Goal: Task Accomplishment & Management: Manage account settings

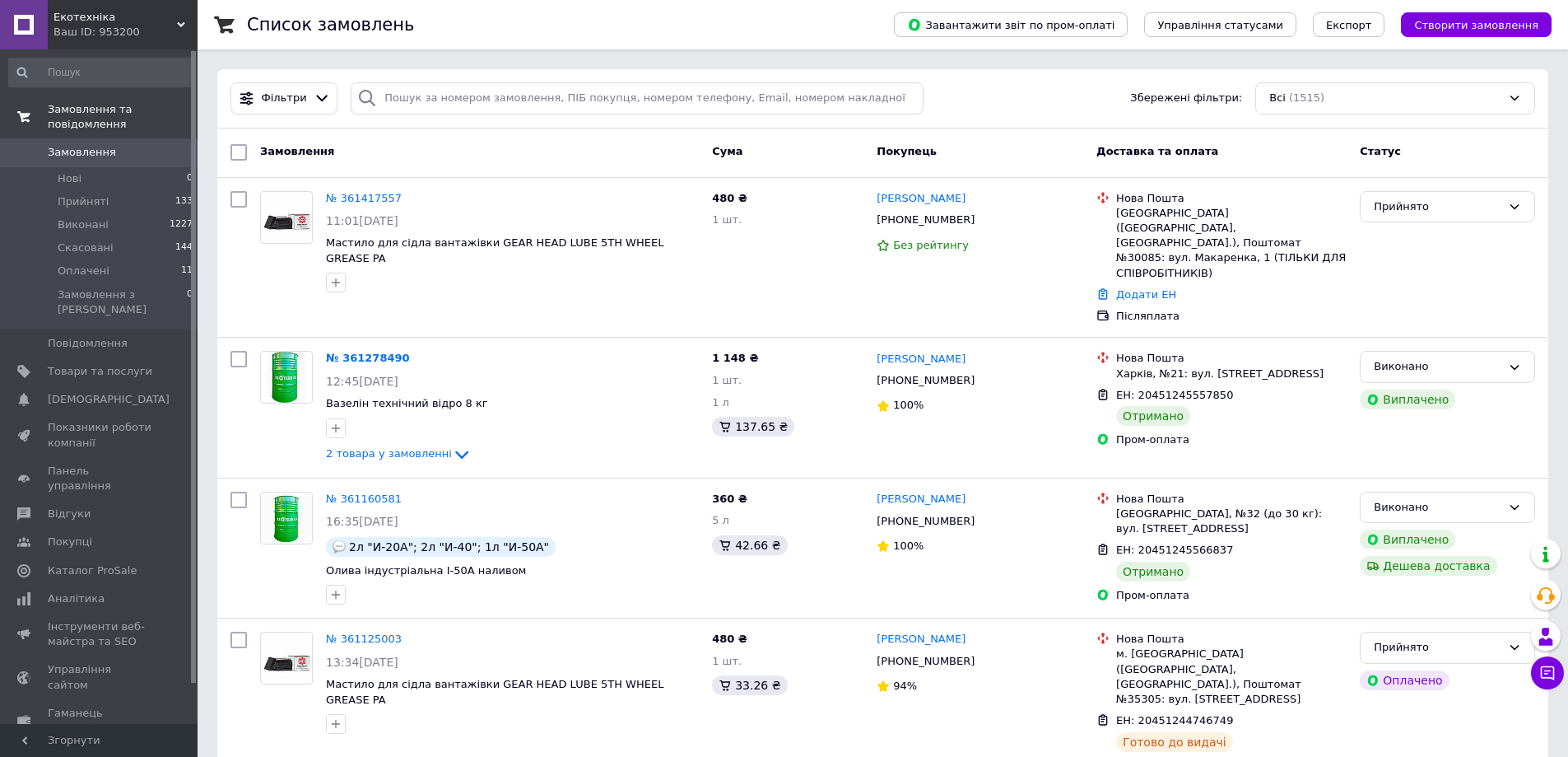
click at [135, 123] on link "Замовлення та повідомлення" at bounding box center [101, 116] width 203 height 43
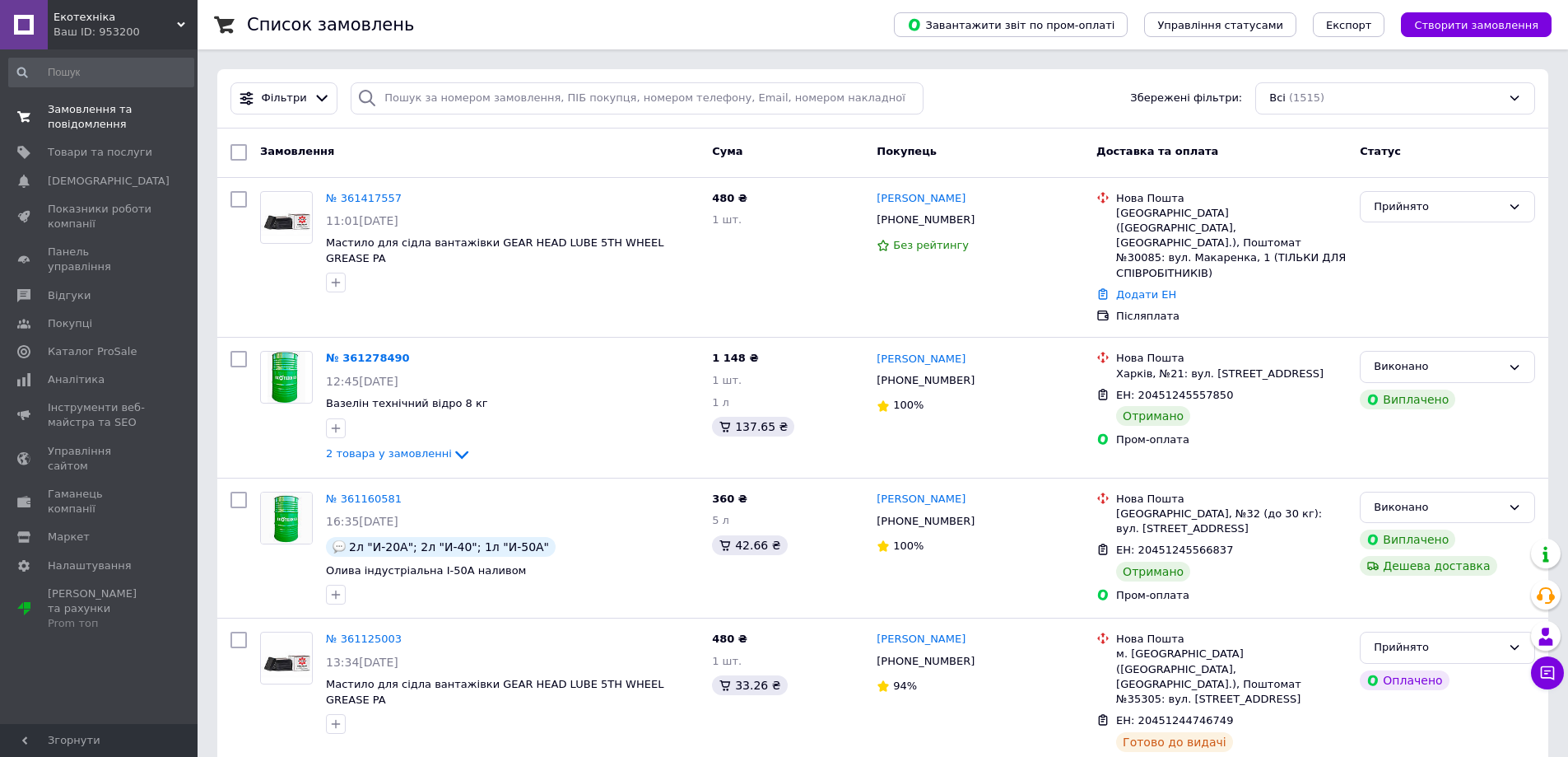
click at [91, 106] on span "Замовлення та повідомлення" at bounding box center [100, 116] width 104 height 29
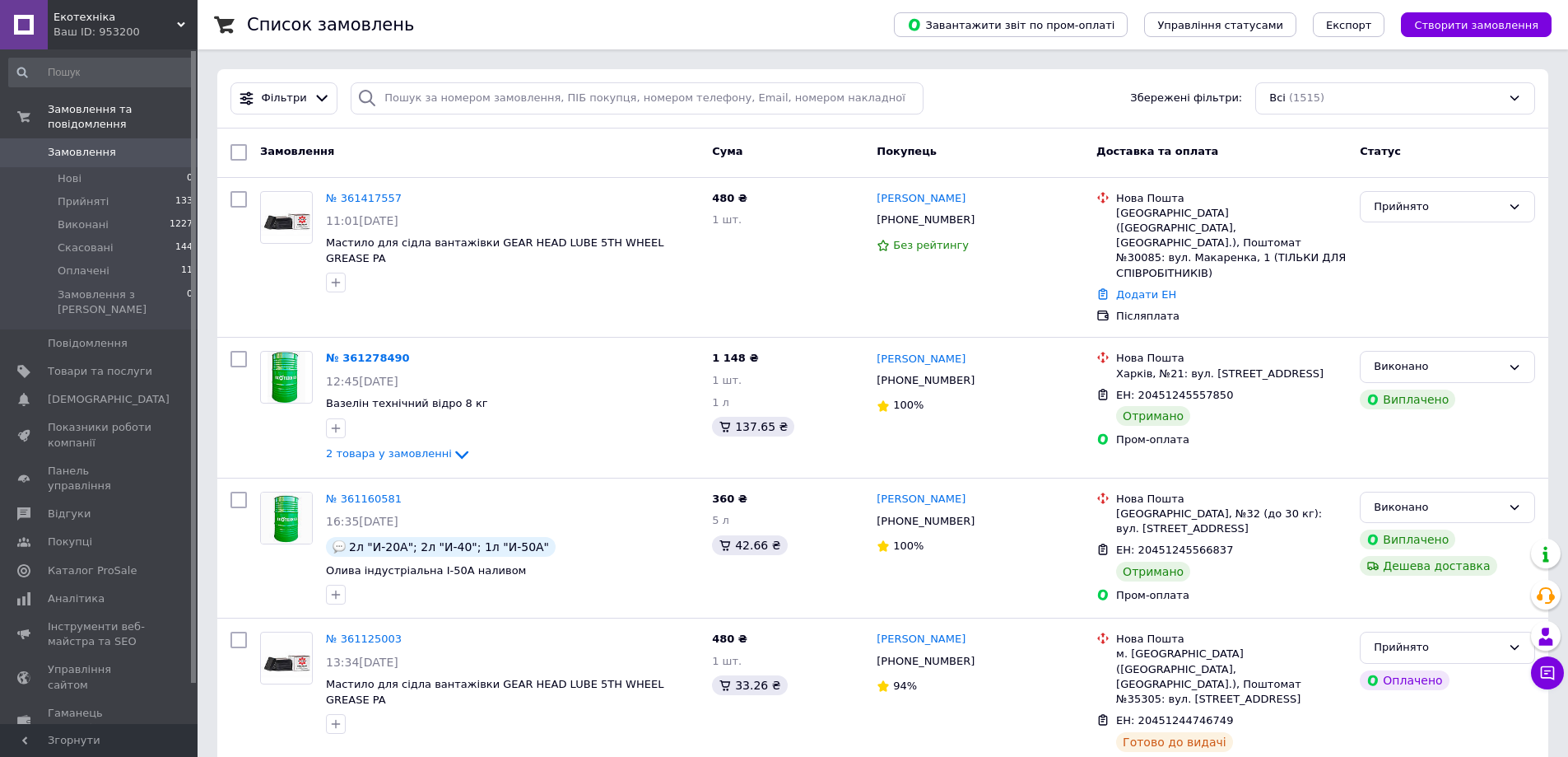
drag, startPoint x: 105, startPoint y: 136, endPoint x: 820, endPoint y: 549, distance: 825.7
click at [104, 145] on span "Замовлення" at bounding box center [82, 152] width 68 height 15
click at [157, 138] on link "Замовлення 0" at bounding box center [101, 152] width 203 height 28
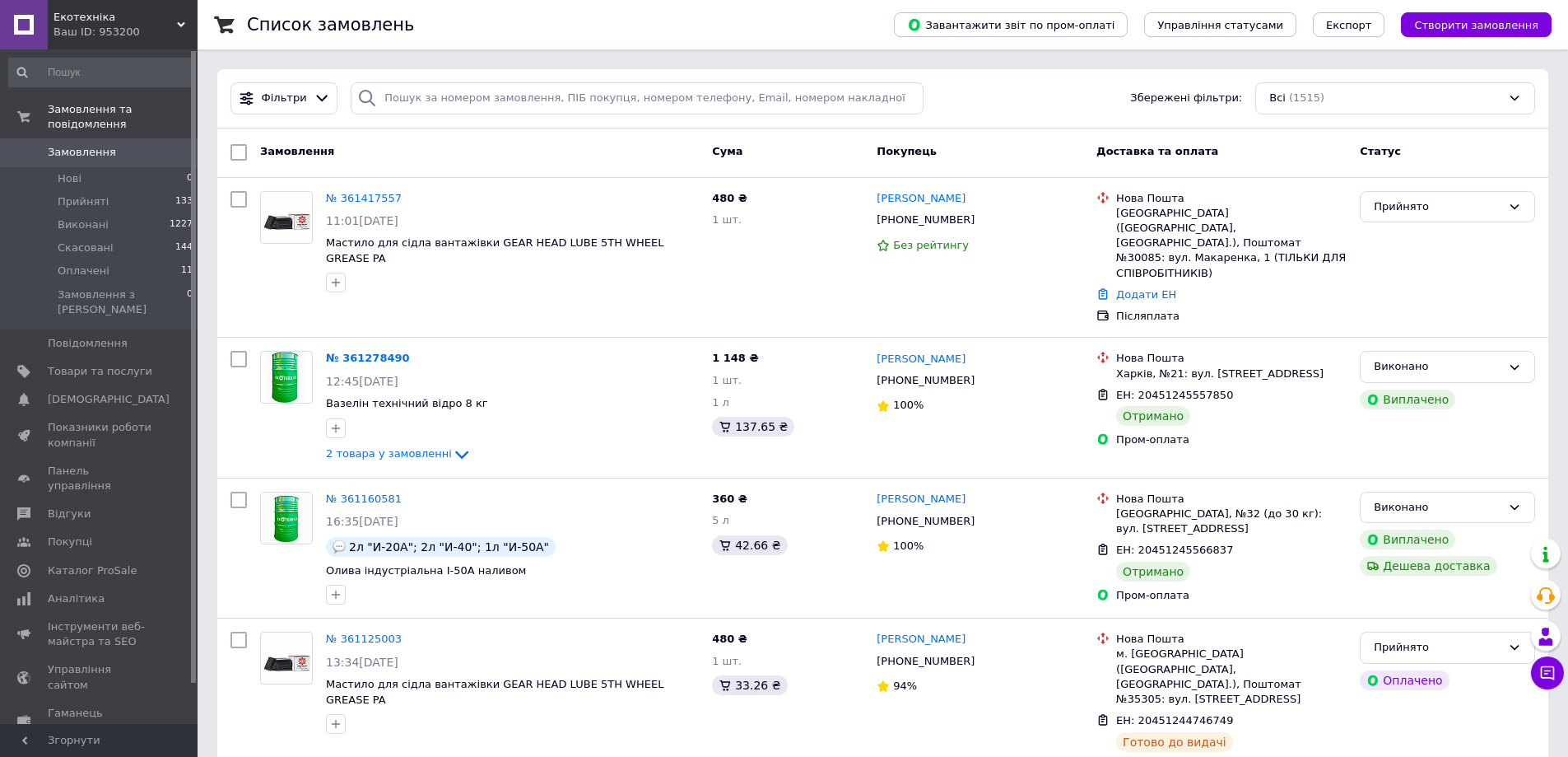
click at [128, 138] on link "Замовлення 0" at bounding box center [101, 152] width 203 height 28
click at [118, 145] on span "Замовлення" at bounding box center [100, 152] width 104 height 15
click at [154, 145] on span "0" at bounding box center [175, 152] width 45 height 15
click at [112, 145] on span "Замовлення" at bounding box center [100, 152] width 104 height 15
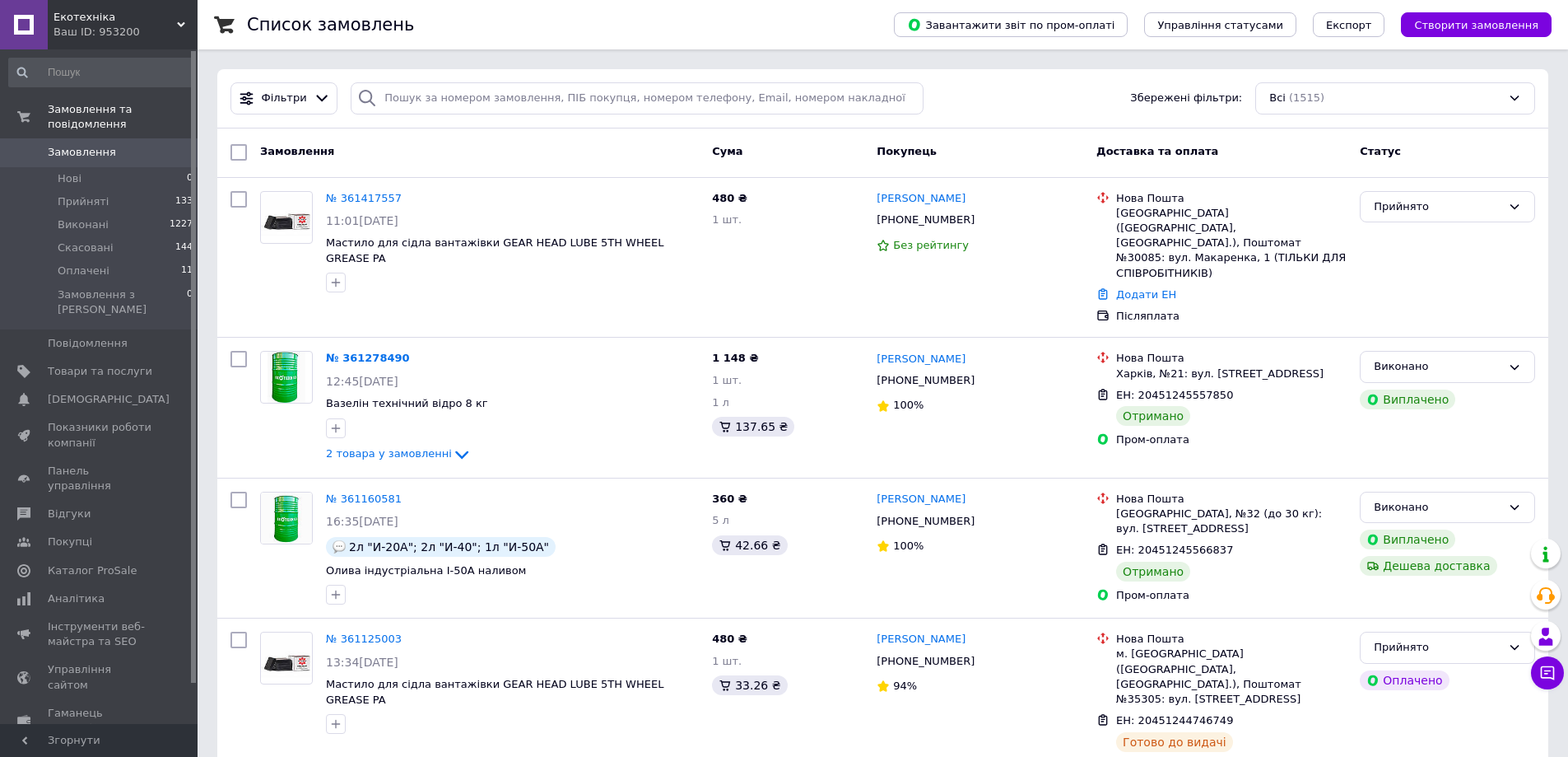
click at [125, 121] on link "Замовлення та повідомлення" at bounding box center [101, 116] width 203 height 43
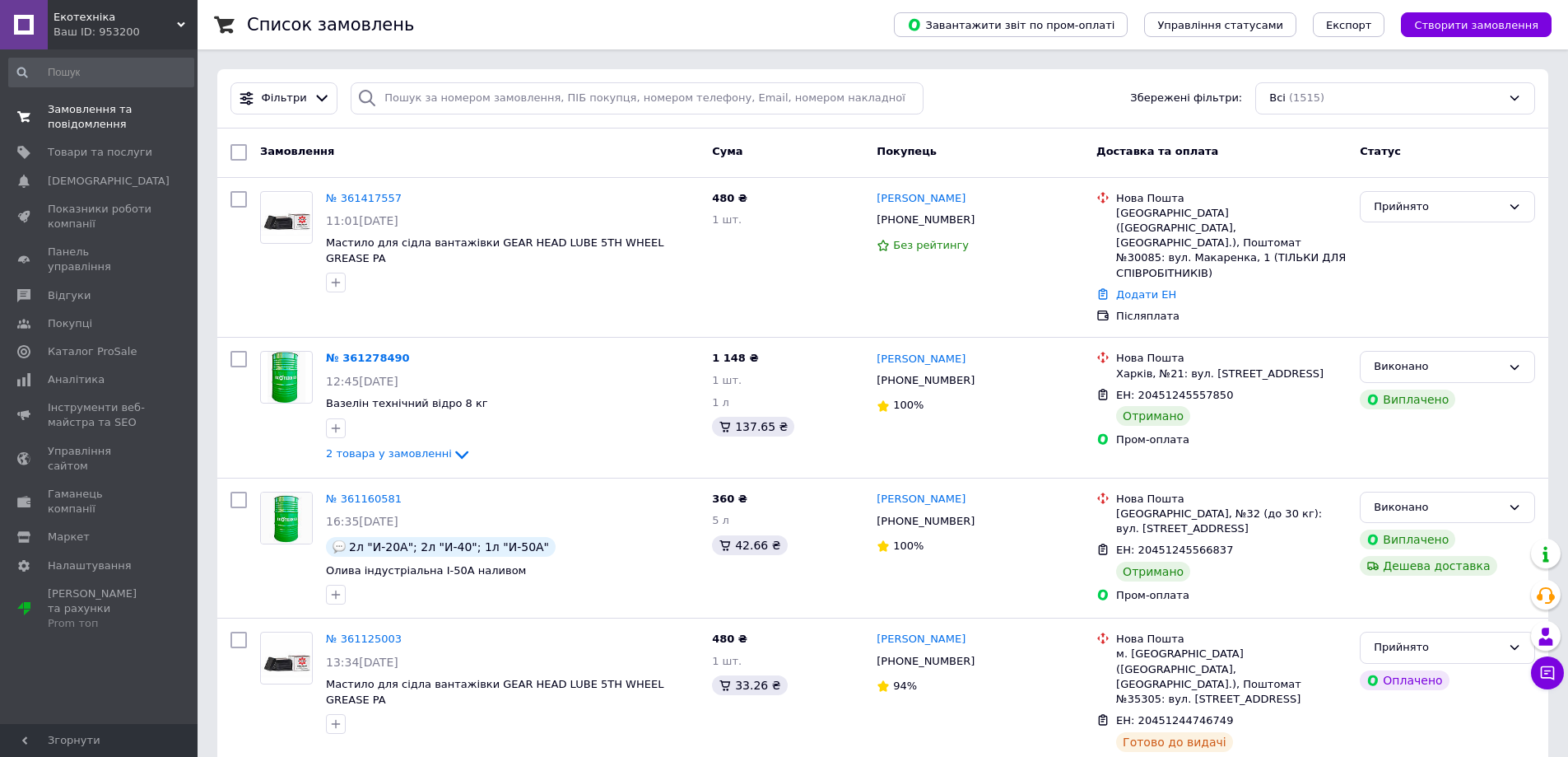
click at [122, 130] on span "Замовлення та повідомлення" at bounding box center [100, 116] width 104 height 29
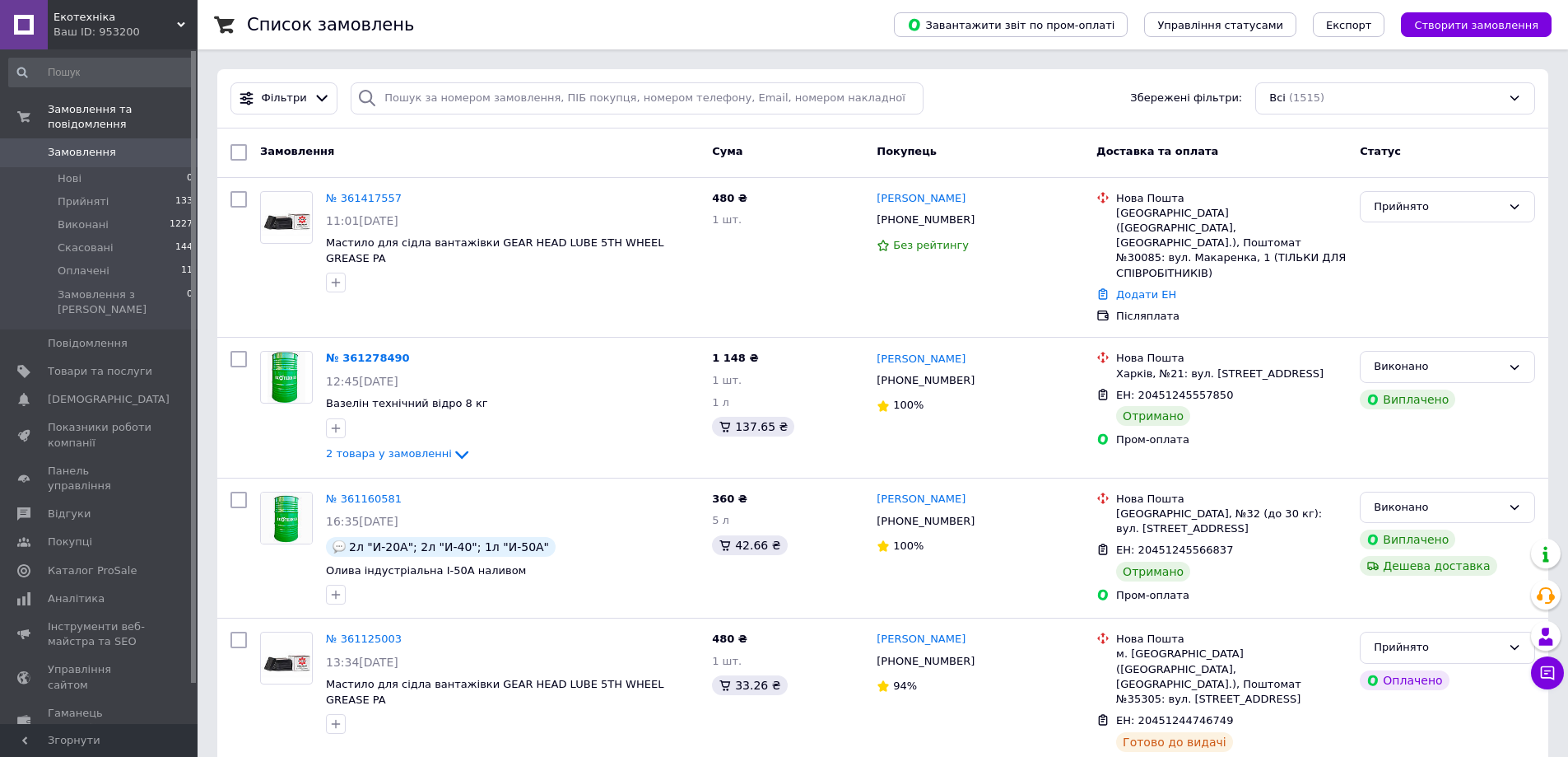
click at [114, 145] on span "Замовлення" at bounding box center [100, 152] width 104 height 15
click at [103, 145] on span "Замовлення" at bounding box center [82, 152] width 68 height 15
click at [110, 145] on span "Замовлення" at bounding box center [100, 152] width 104 height 15
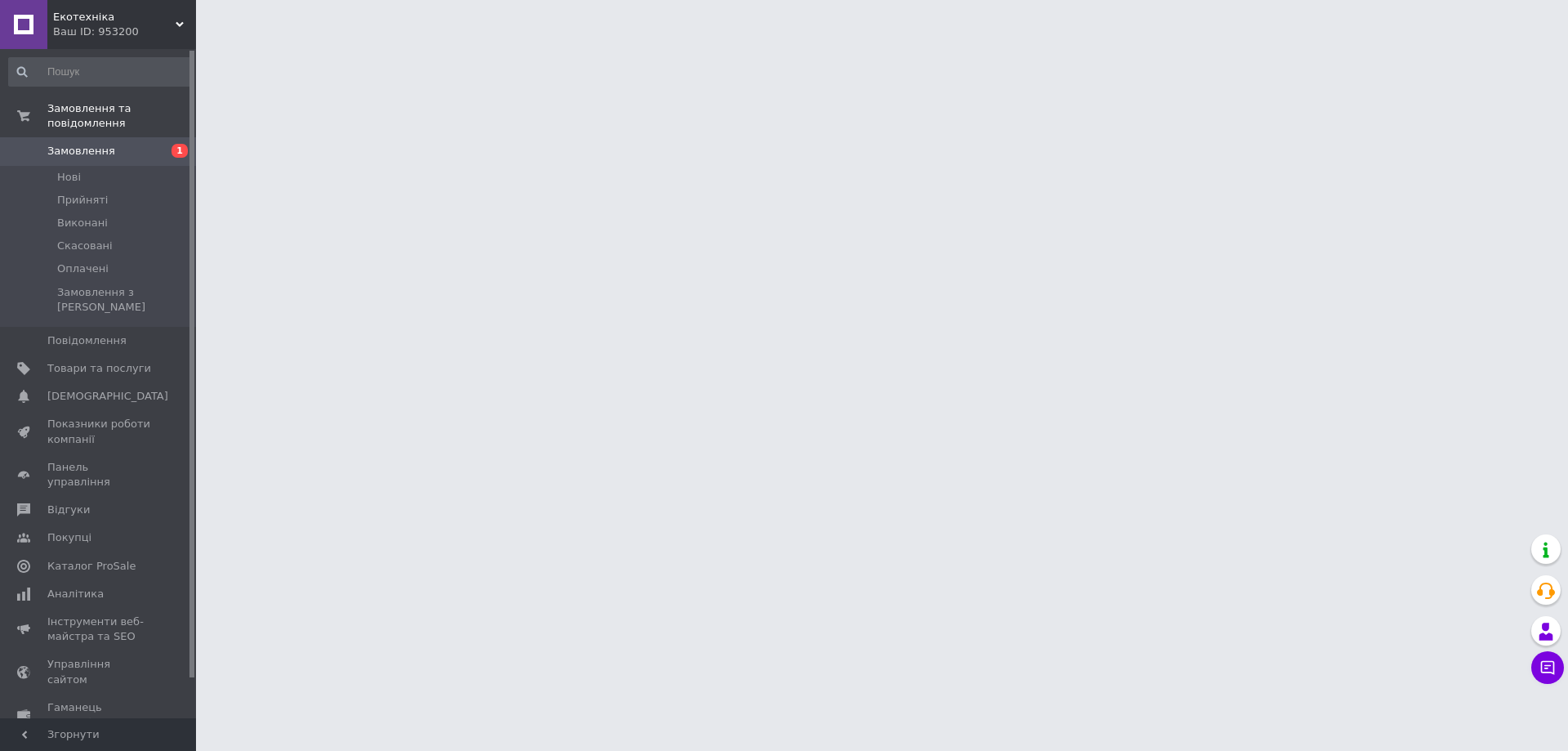
click at [131, 144] on span "Замовлення" at bounding box center [99, 151] width 104 height 15
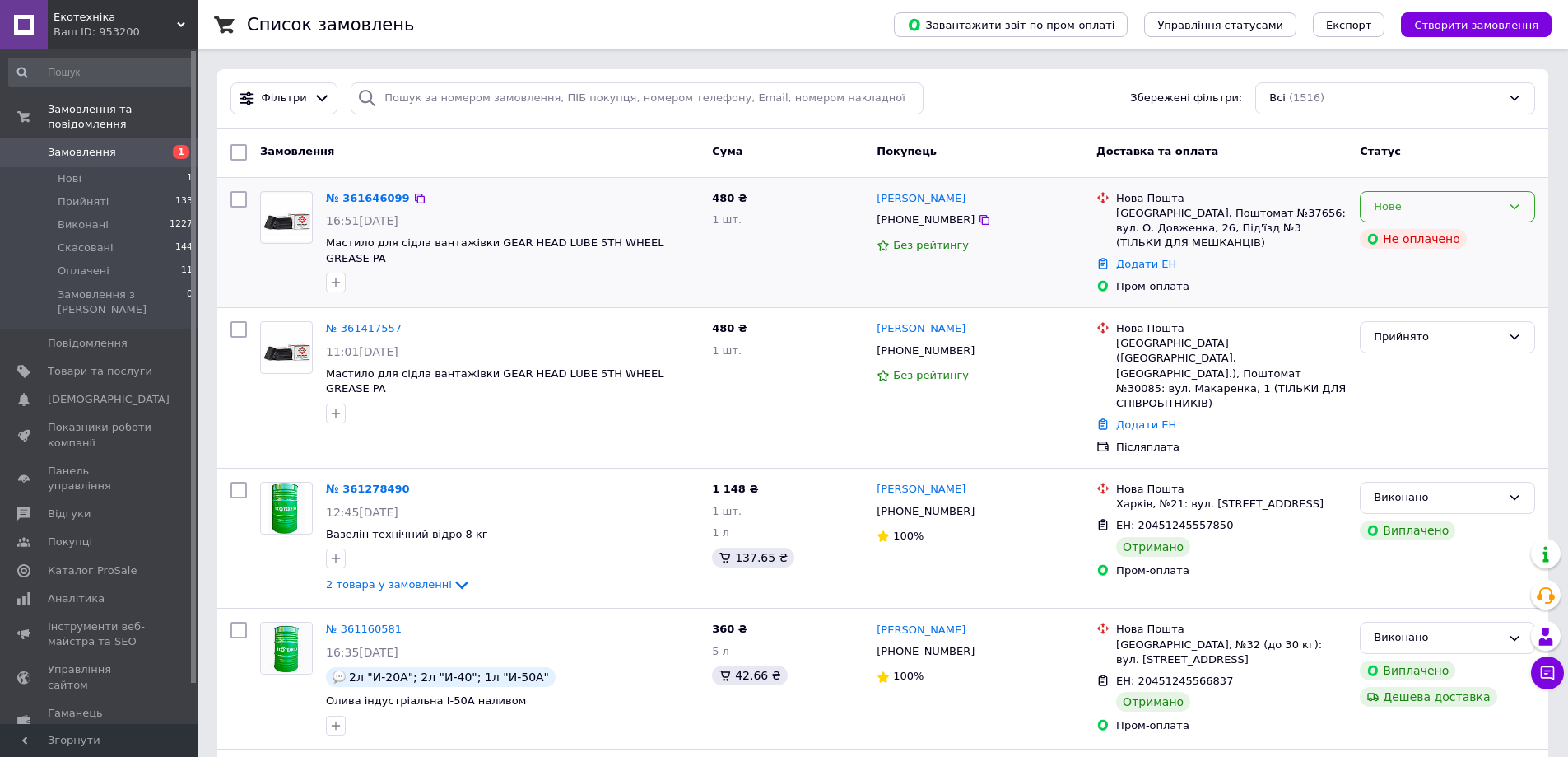
click at [1441, 205] on div "Нове" at bounding box center [1438, 207] width 128 height 18
click at [1416, 239] on li "Прийнято" at bounding box center [1447, 241] width 173 height 30
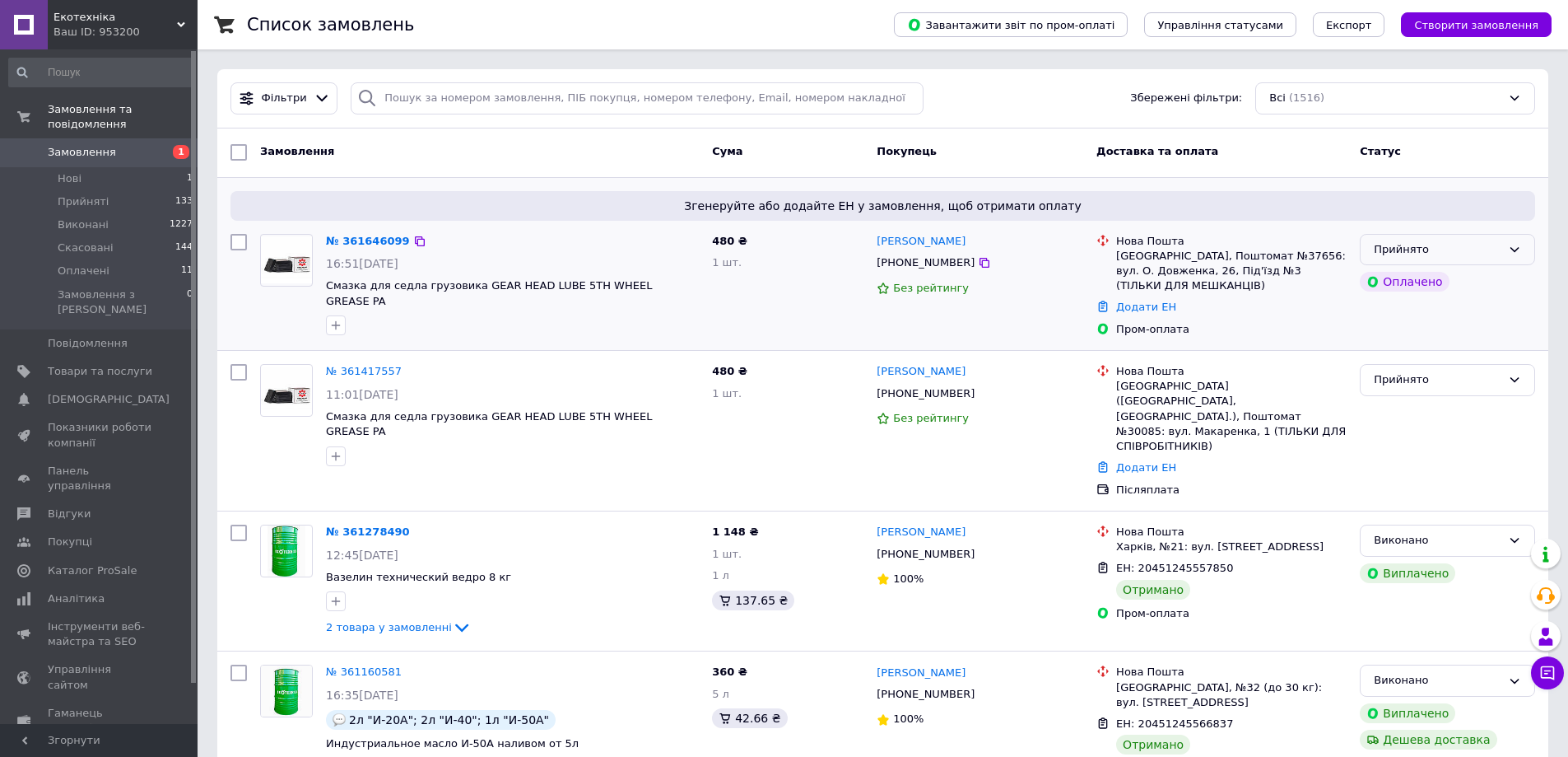
click at [1422, 245] on div "Прийнято" at bounding box center [1438, 250] width 128 height 18
click at [1412, 252] on div "Прийнято" at bounding box center [1438, 250] width 128 height 18
